Goal: Transaction & Acquisition: Subscribe to service/newsletter

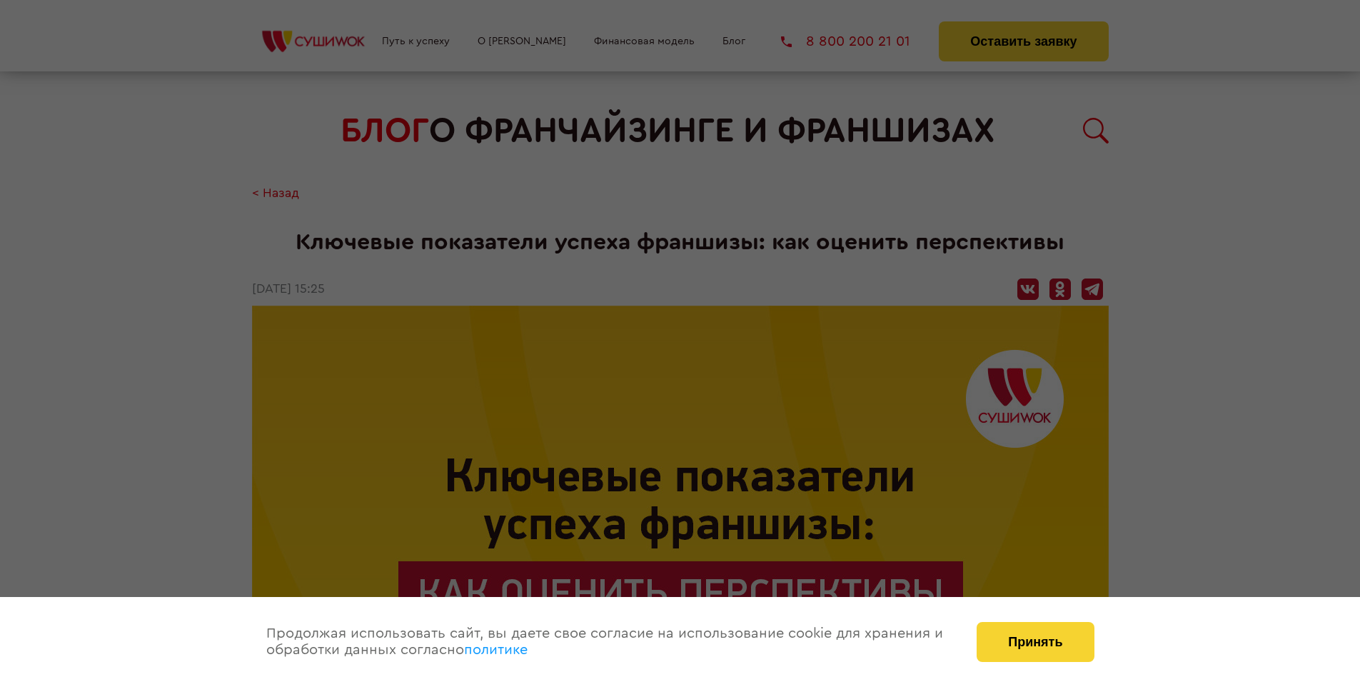
scroll to position [2304, 0]
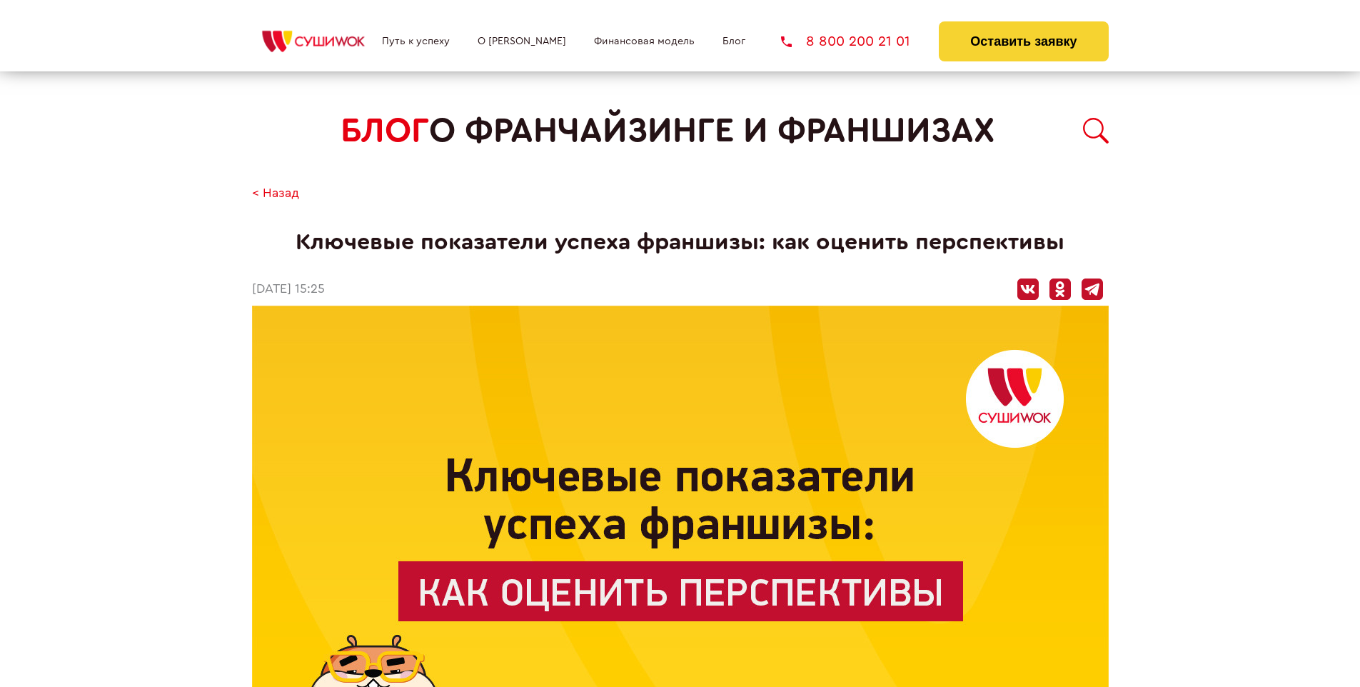
scroll to position [2304, 0]
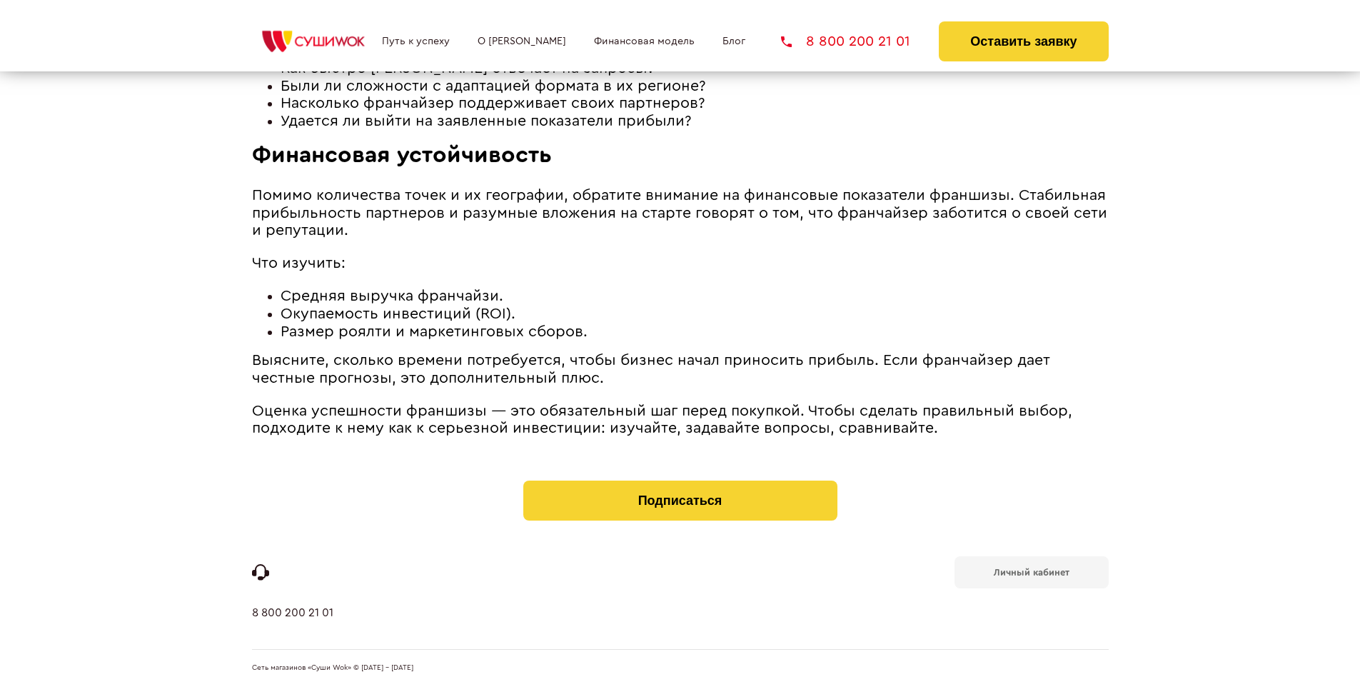
click at [1031, 571] on b "Личный кабинет" at bounding box center [1032, 572] width 76 height 9
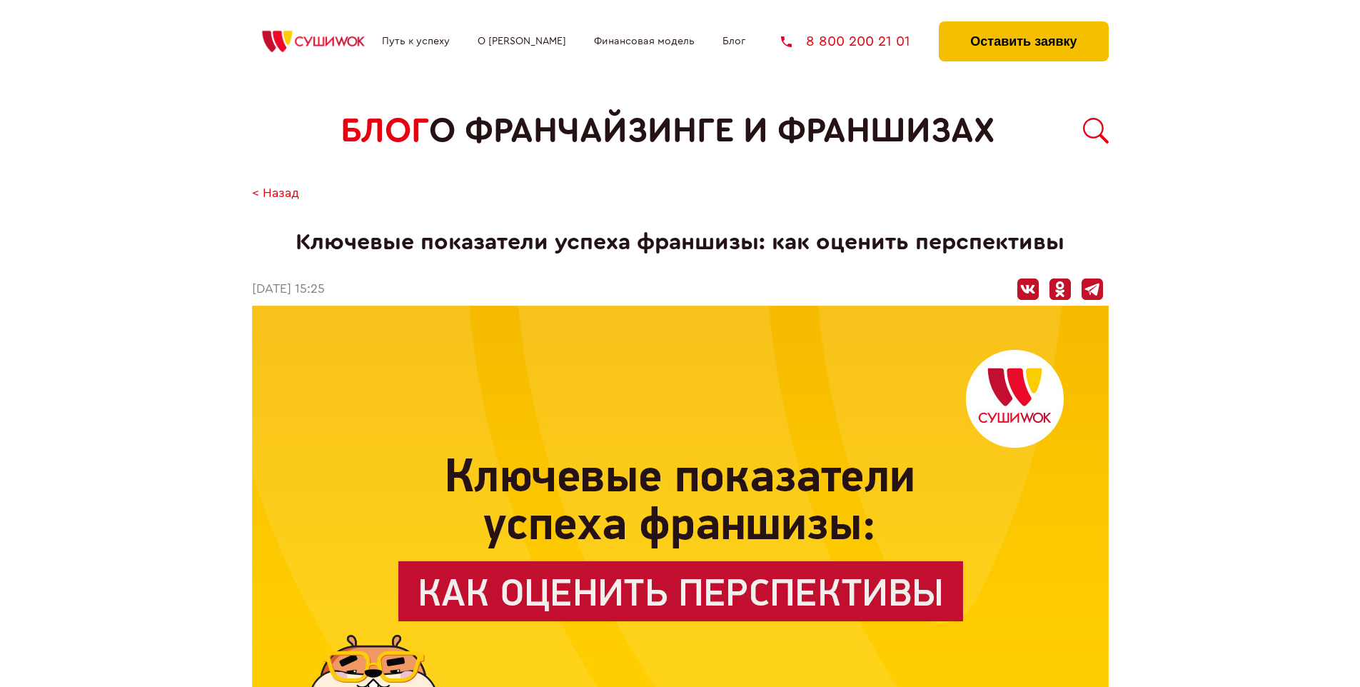
click at [1023, 25] on button "Оставить заявку" at bounding box center [1023, 41] width 169 height 40
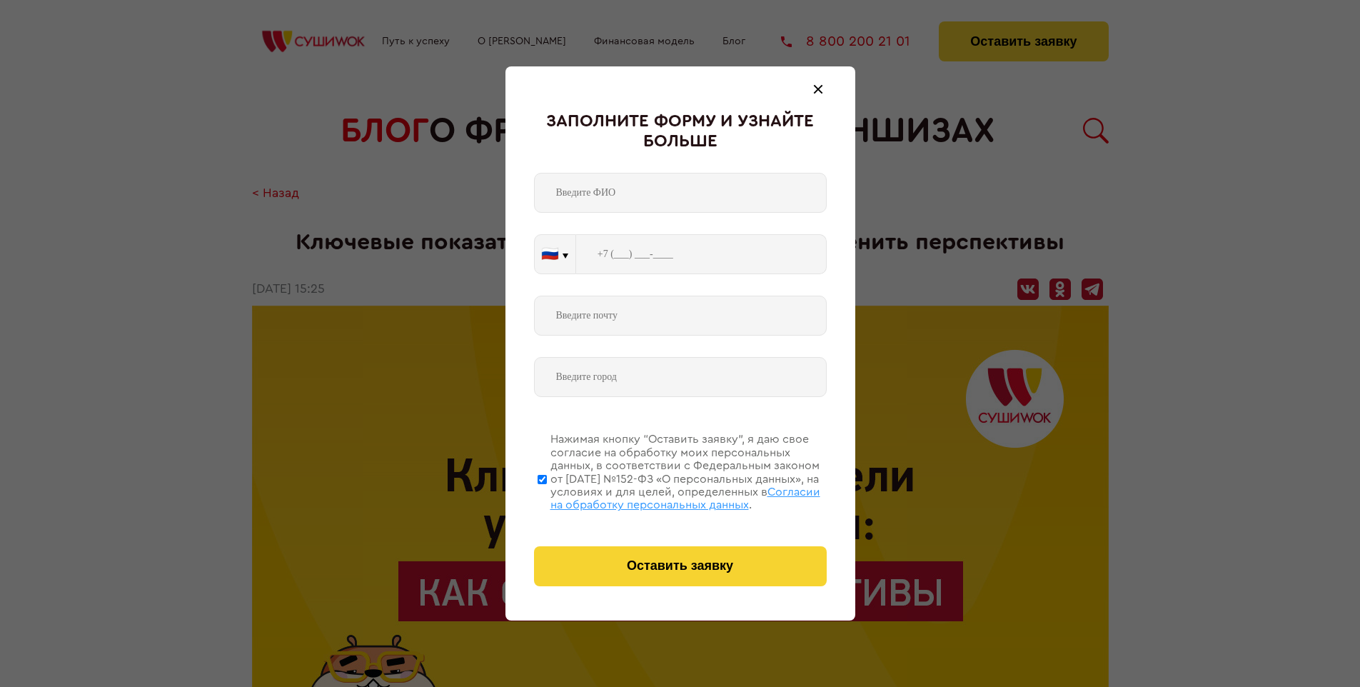
click at [662, 496] on span "Согласии на обработку персональных данных" at bounding box center [686, 498] width 270 height 24
click at [547, 496] on input "Нажимая кнопку “Оставить заявку”, я даю свое согласие на обработку моих персона…" at bounding box center [542, 479] width 9 height 114
checkbox input "false"
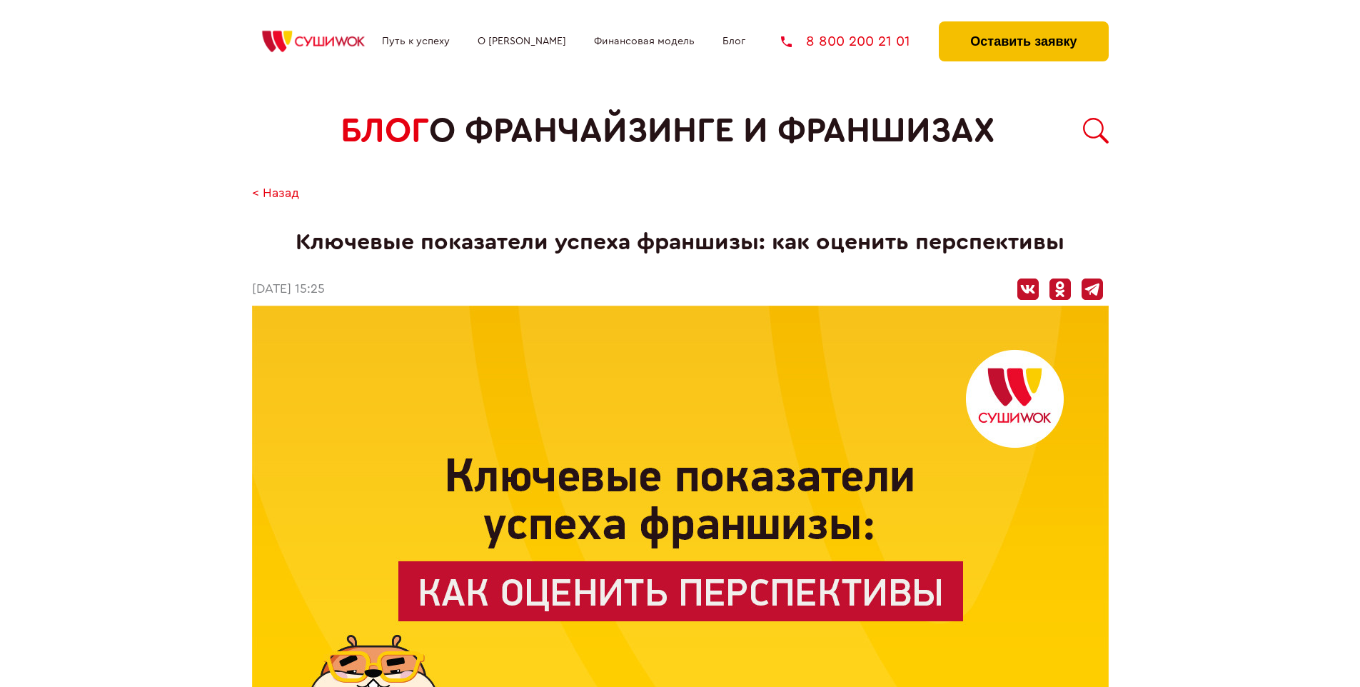
click at [1023, 25] on button "Оставить заявку" at bounding box center [1023, 41] width 169 height 40
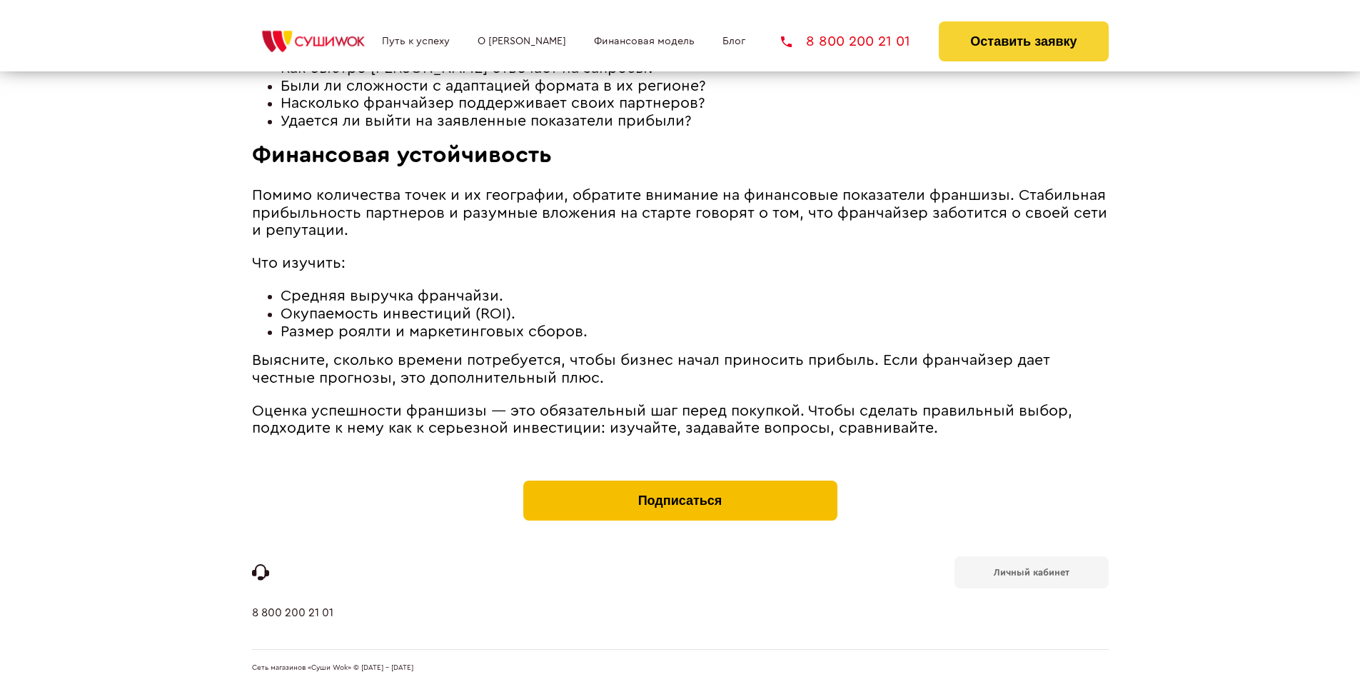
click at [680, 484] on button "Подписаться" at bounding box center [680, 501] width 314 height 40
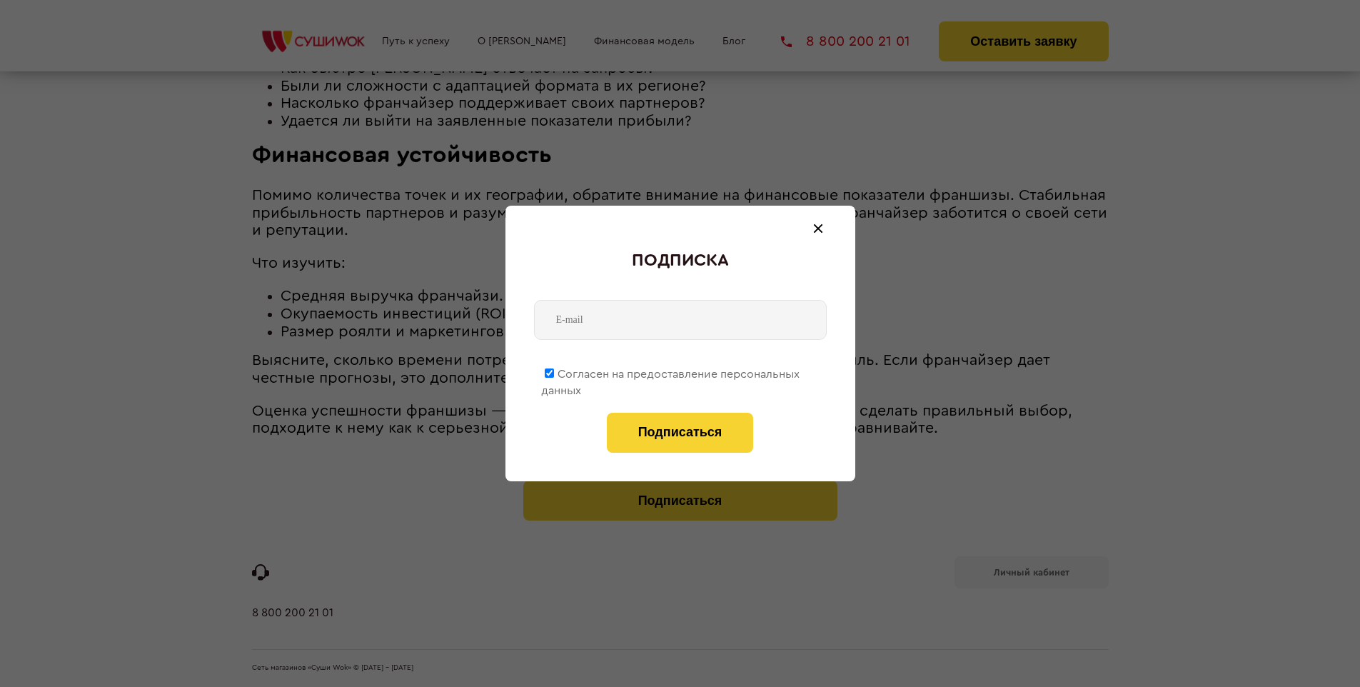
click at [671, 371] on span "Согласен на предоставление персональных данных" at bounding box center [670, 382] width 259 height 28
click at [554, 371] on input "Согласен на предоставление персональных данных" at bounding box center [549, 372] width 9 height 9
checkbox input "false"
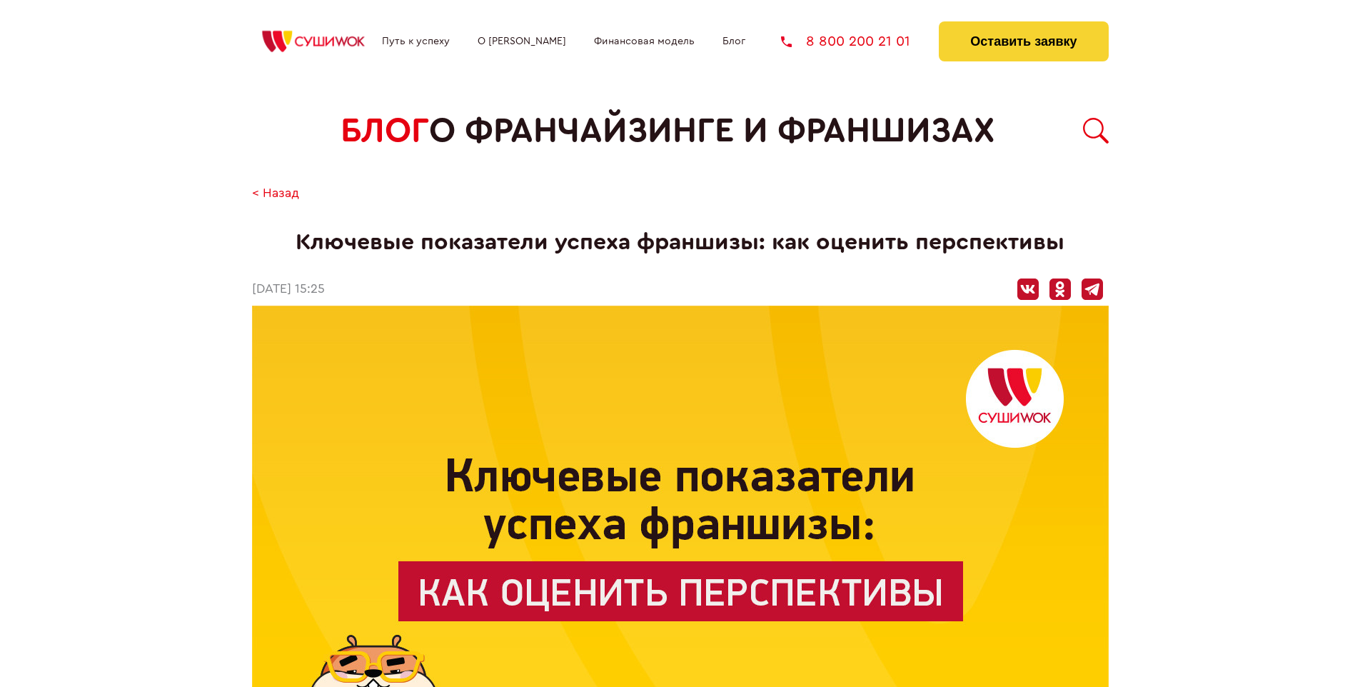
scroll to position [2304, 0]
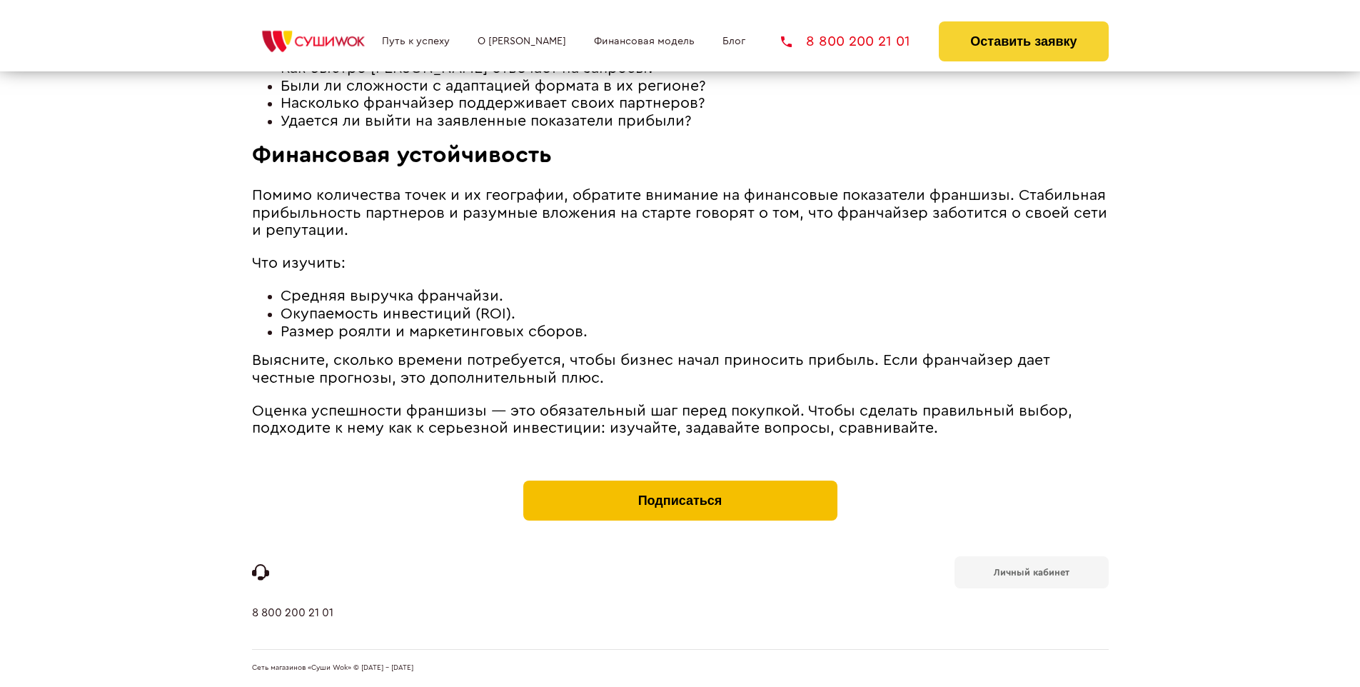
click at [680, 484] on button "Подписаться" at bounding box center [680, 501] width 314 height 40
